Goal: Information Seeking & Learning: Learn about a topic

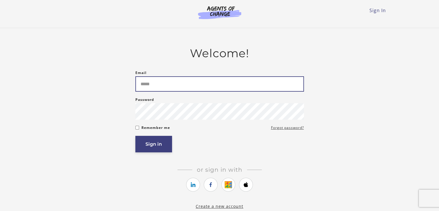
type input "**********"
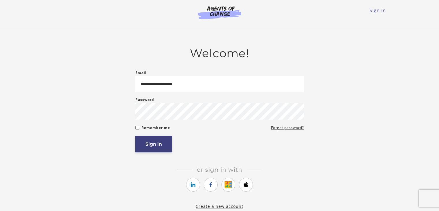
click at [155, 145] on button "Sign in" at bounding box center [153, 144] width 37 height 16
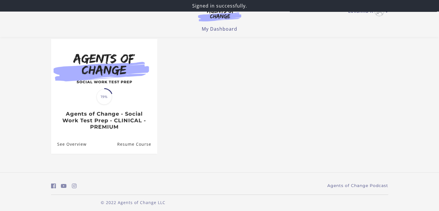
scroll to position [55, 0]
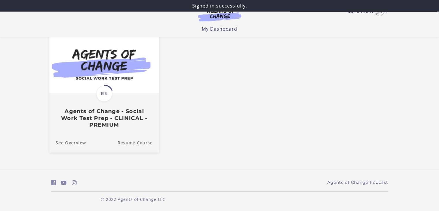
click at [134, 142] on link "Resume Course" at bounding box center [139, 142] width 42 height 19
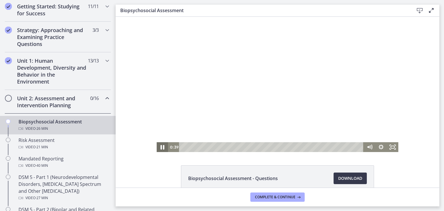
click at [158, 147] on icon "Pause" at bounding box center [162, 147] width 14 height 12
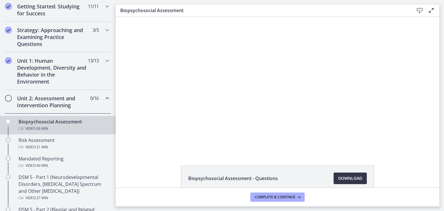
click at [340, 177] on span "Download Opens in a new window" at bounding box center [350, 178] width 24 height 7
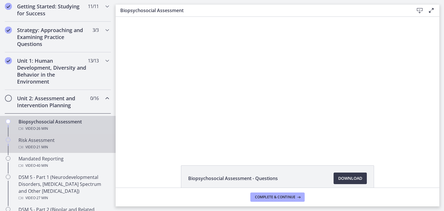
click at [45, 144] on span "· 21 min" at bounding box center [42, 147] width 12 height 7
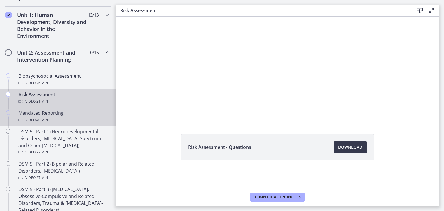
scroll to position [159, 0]
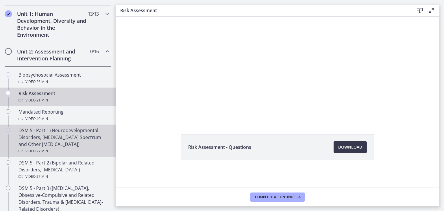
click at [58, 135] on div "DSM 5 - Part 1 (Neurodevelopmental Disorders, [MEDICAL_DATA] Spectrum and Other…" at bounding box center [63, 141] width 90 height 28
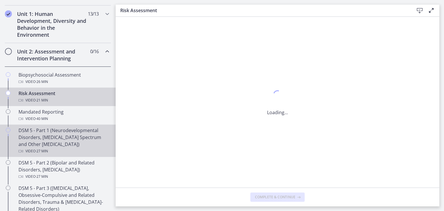
scroll to position [0, 0]
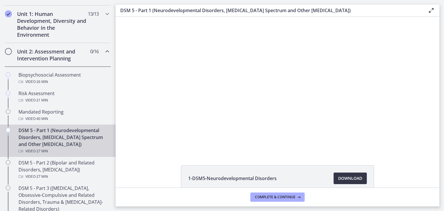
click at [345, 177] on span "Download Opens in a new window" at bounding box center [350, 178] width 24 height 7
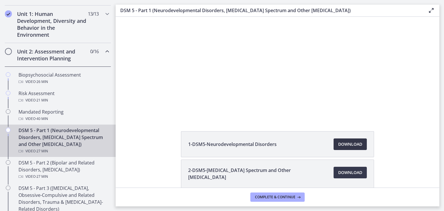
scroll to position [62, 0]
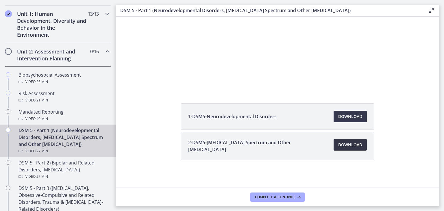
click at [338, 145] on span "Download Opens in a new window" at bounding box center [350, 144] width 24 height 7
click at [344, 117] on span "Download Opens in a new window" at bounding box center [350, 116] width 24 height 7
click at [348, 146] on span "Download Opens in a new window" at bounding box center [350, 144] width 24 height 7
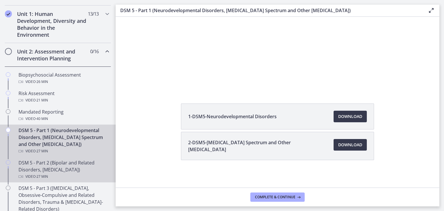
click at [70, 170] on div "DSM 5 - Part 2 (Bipolar and Related Disorders, [MEDICAL_DATA]) Video · 27 min" at bounding box center [63, 169] width 90 height 21
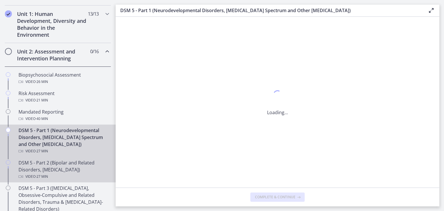
scroll to position [0, 0]
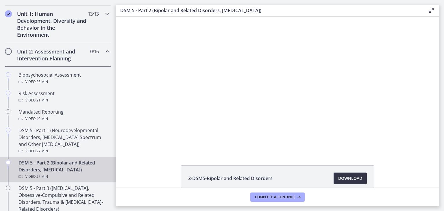
click at [339, 180] on span "Download Opens in a new window" at bounding box center [350, 178] width 24 height 7
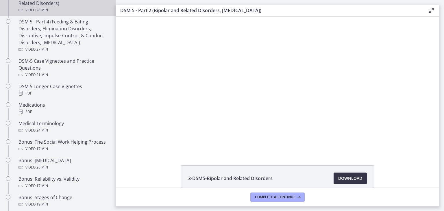
scroll to position [364, 0]
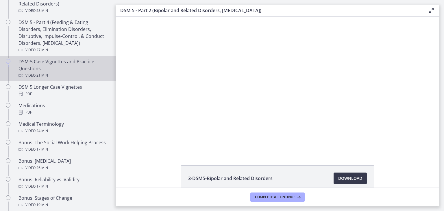
click at [48, 65] on div "DSM-5 Case Vignettes and Practice Questions Video · 21 min" at bounding box center [63, 68] width 90 height 21
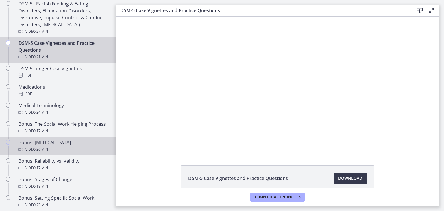
scroll to position [362, 0]
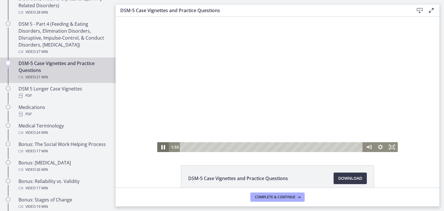
click at [161, 148] on icon "Pause" at bounding box center [163, 147] width 4 height 5
click at [162, 148] on icon "Play Video" at bounding box center [163, 147] width 3 height 5
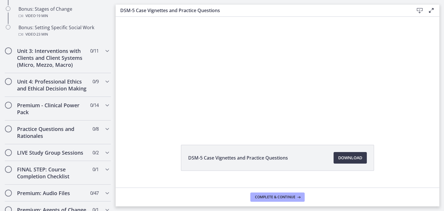
scroll to position [553, 0]
click at [104, 55] on icon "Chapters" at bounding box center [107, 51] width 7 height 7
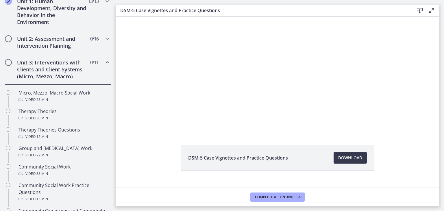
scroll to position [171, 0]
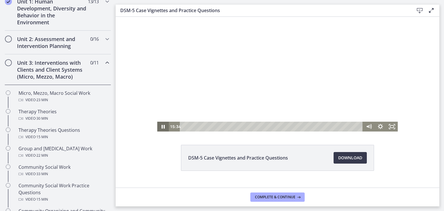
click at [162, 125] on icon "Pause" at bounding box center [162, 127] width 3 height 4
click at [162, 125] on icon "Play Video" at bounding box center [164, 127] width 14 height 12
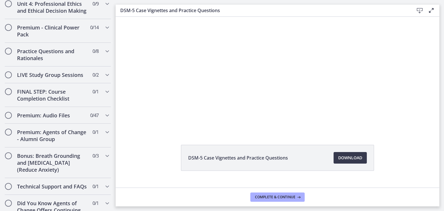
scroll to position [476, 0]
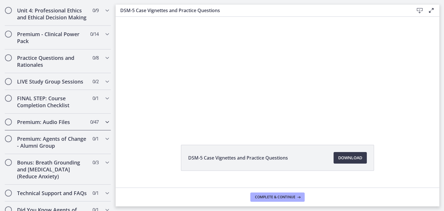
click at [104, 125] on icon "Chapters" at bounding box center [107, 121] width 7 height 7
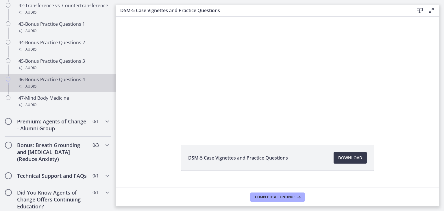
scroll to position [1189, 0]
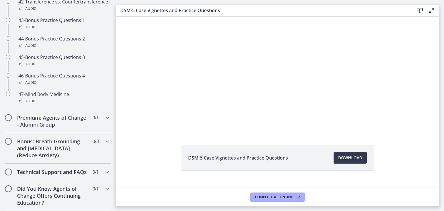
click at [99, 113] on div "Premium: Agents of Change - Alumni Group 0 / 1 Completed" at bounding box center [58, 121] width 106 height 24
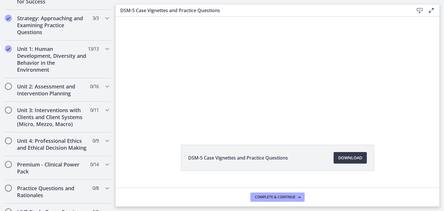
scroll to position [122, 0]
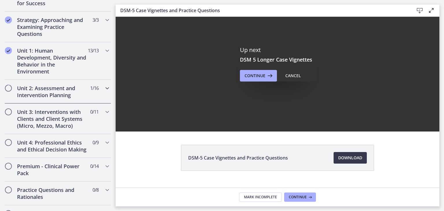
click at [104, 85] on icon "Chapters" at bounding box center [107, 88] width 7 height 7
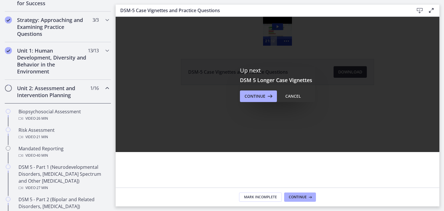
scroll to position [0, 0]
click at [286, 95] on div "Cancel" at bounding box center [293, 96] width 16 height 7
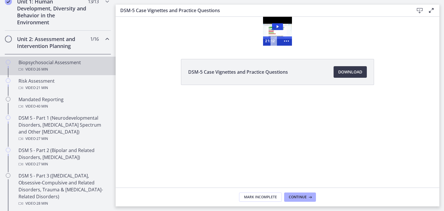
scroll to position [174, 0]
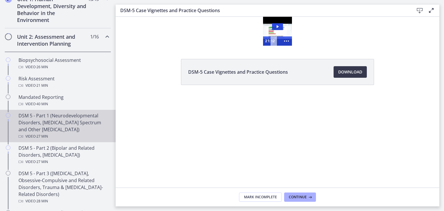
click at [62, 115] on div "DSM 5 - Part 1 (Neurodevelopmental Disorders, [MEDICAL_DATA] Spectrum and Other…" at bounding box center [63, 126] width 90 height 28
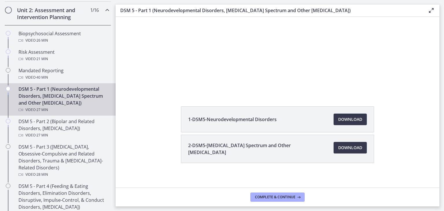
scroll to position [62, 0]
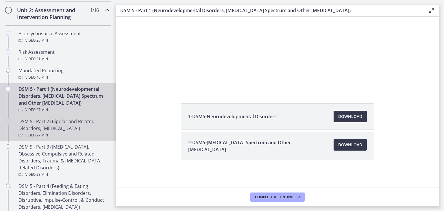
click at [53, 125] on div "DSM 5 - Part 2 (Bipolar and Related Disorders, [MEDICAL_DATA]) Video · 27 min" at bounding box center [63, 128] width 90 height 21
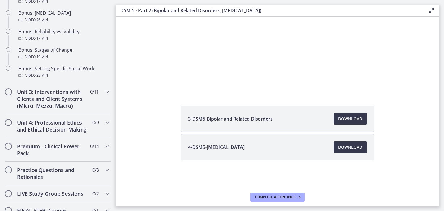
scroll to position [543, 0]
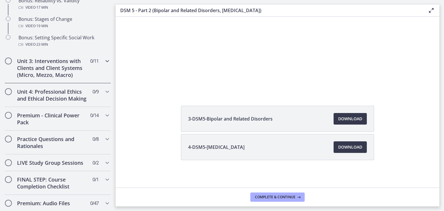
click at [104, 64] on icon "Chapters" at bounding box center [107, 60] width 7 height 7
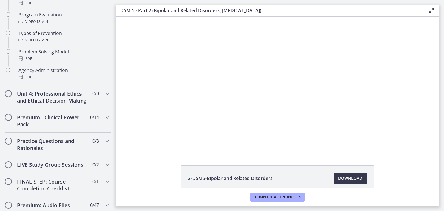
scroll to position [393, 0]
click at [104, 90] on icon "Chapters" at bounding box center [107, 93] width 7 height 7
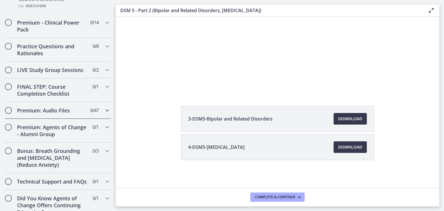
scroll to position [472, 0]
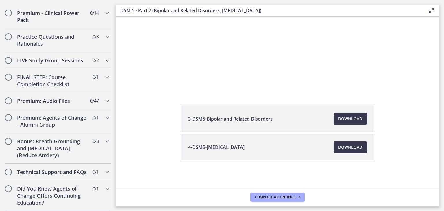
click at [105, 57] on icon "Chapters" at bounding box center [107, 60] width 7 height 7
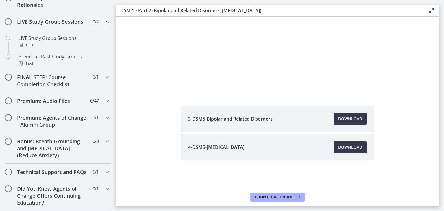
scroll to position [287, 0]
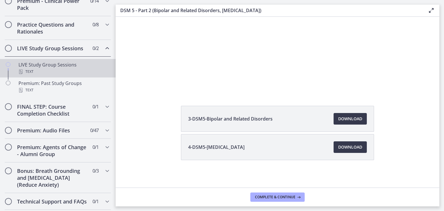
click at [62, 68] on div "LIVE Study Group Sessions Text" at bounding box center [63, 68] width 90 height 14
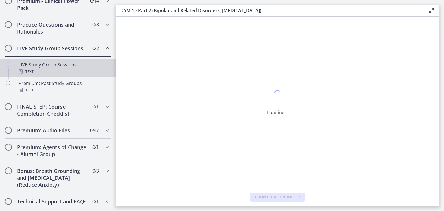
scroll to position [0, 0]
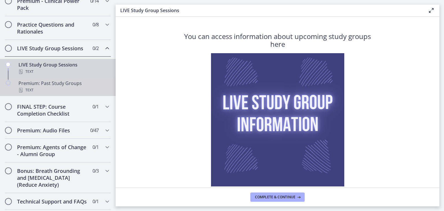
click at [72, 90] on div "Premium: Past Study Groups Text" at bounding box center [63, 87] width 90 height 14
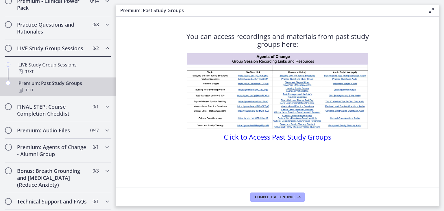
click at [254, 83] on img at bounding box center [277, 91] width 181 height 76
